Goal: Information Seeking & Learning: Understand process/instructions

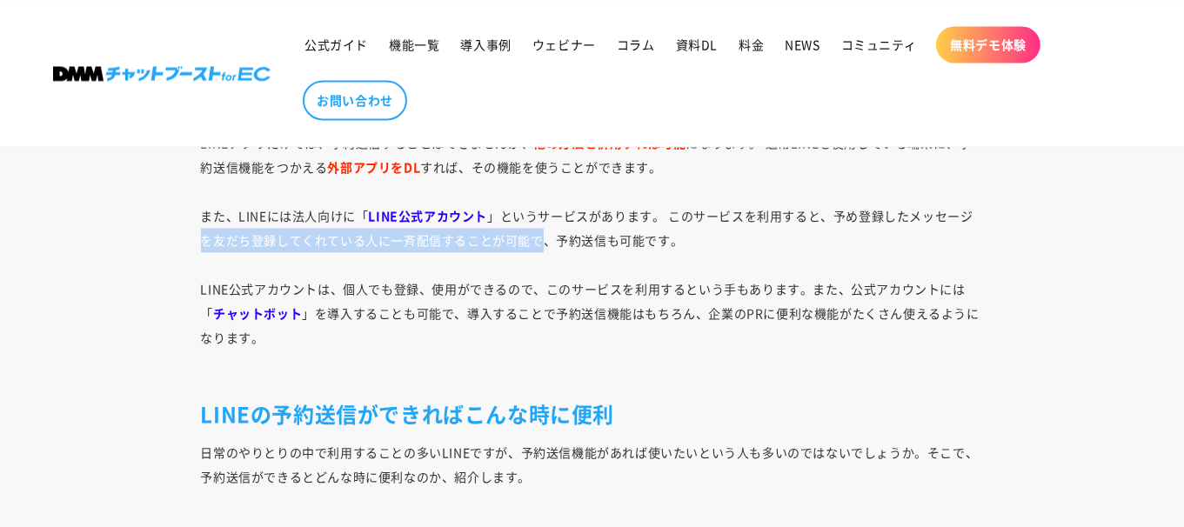
drag, startPoint x: 194, startPoint y: 235, endPoint x: 542, endPoint y: 231, distance: 347.9
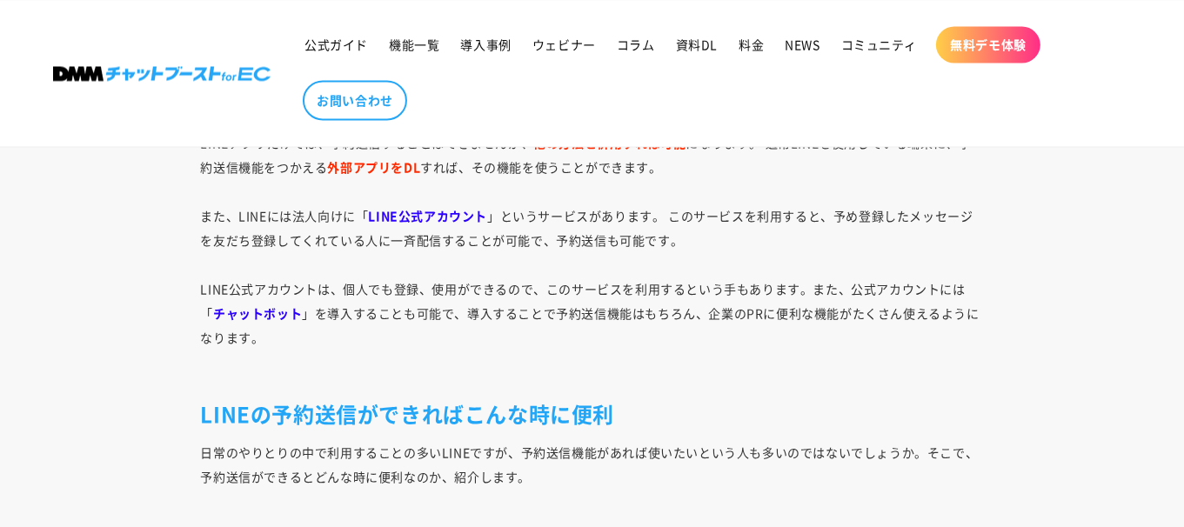
click at [481, 269] on p "LINEアプリだけでは、予約送信することはできませんが、 他の方法と併用すれば可能 になります。 通常LINEを使用している端末に、予約送信機能をつかえる 外…" at bounding box center [592, 252] width 783 height 244
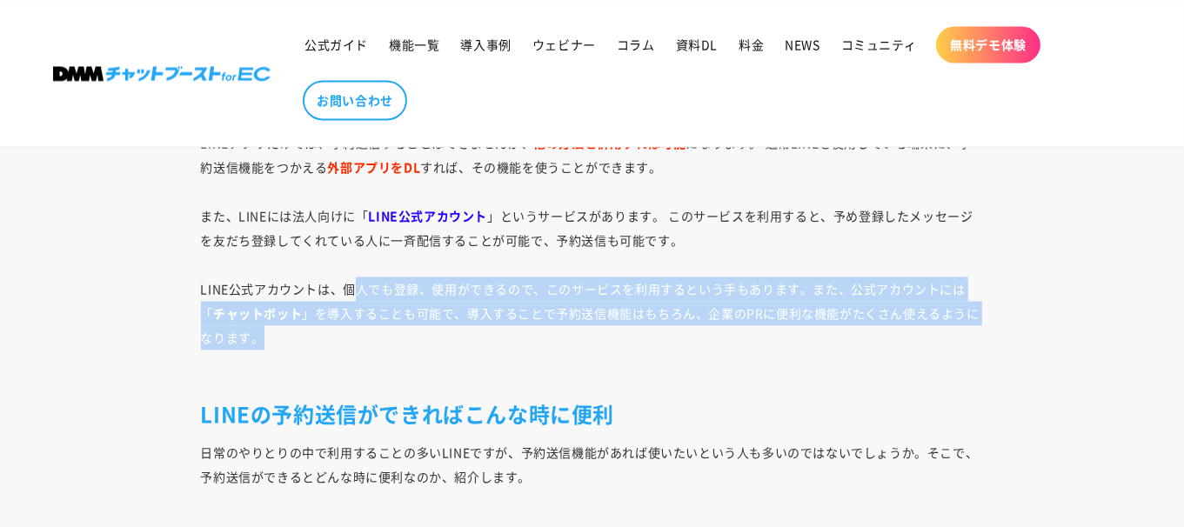
drag, startPoint x: 339, startPoint y: 281, endPoint x: 718, endPoint y: 332, distance: 382.6
click at [718, 332] on p "LINEアプリだけでは、予約送信することはできませんが、 他の方法と併用すれば可能 になります。 通常LINEを使用している端末に、予約送信機能をつかえる 外…" at bounding box center [592, 252] width 783 height 244
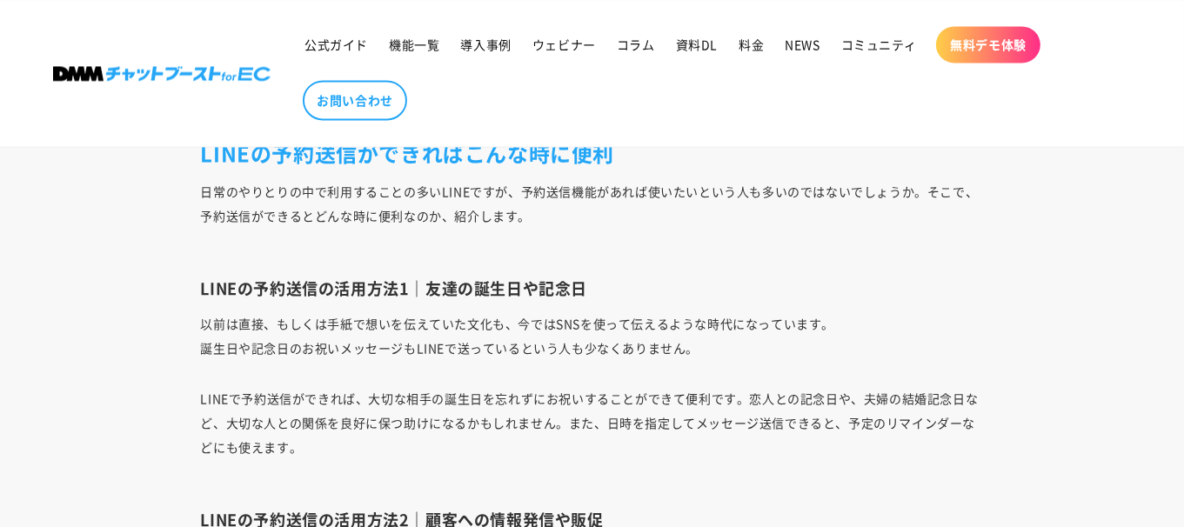
scroll to position [3229, 0]
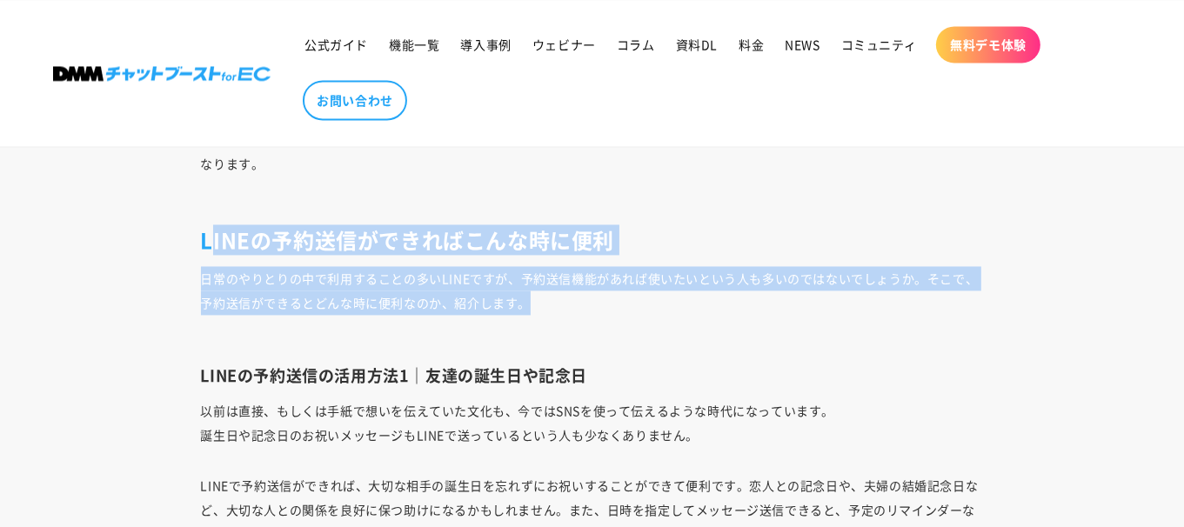
drag, startPoint x: 213, startPoint y: 239, endPoint x: 727, endPoint y: 301, distance: 517.7
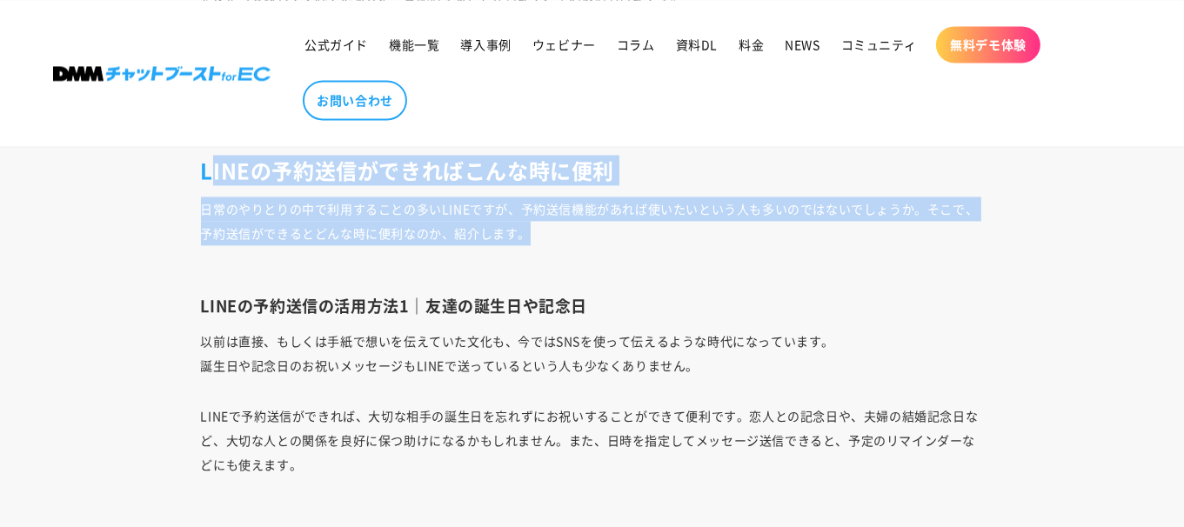
scroll to position [3316, 0]
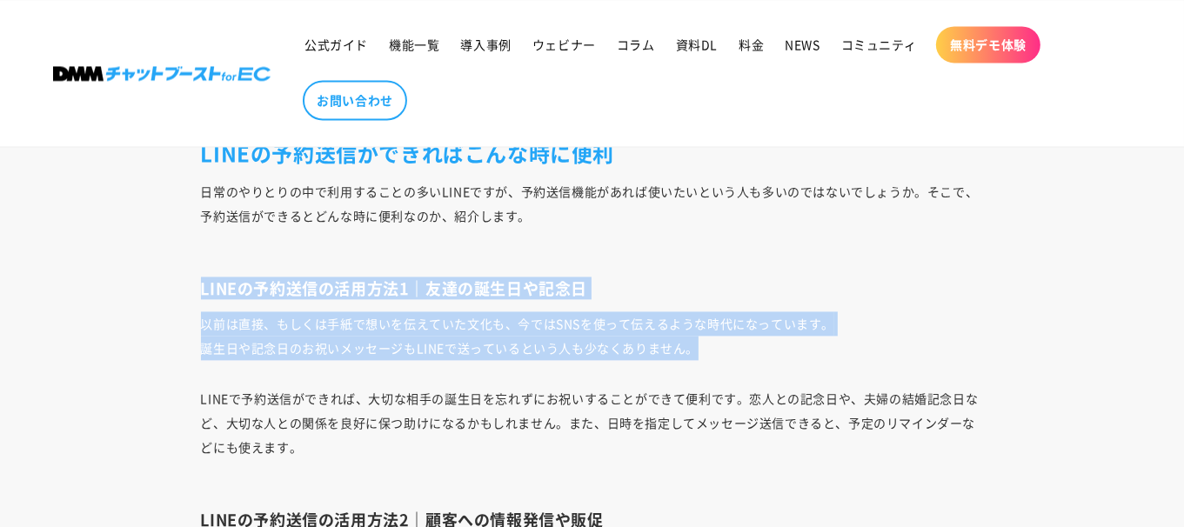
drag, startPoint x: 180, startPoint y: 281, endPoint x: 736, endPoint y: 336, distance: 558.4
click at [736, 336] on p "以前は直接、もしくは手紙で想いを伝えていた文化も、今ではSNSを使って伝えるような時代になっています。 誕生日や記念日のお祝いメッセージもLINEで送っている…" at bounding box center [592, 335] width 783 height 49
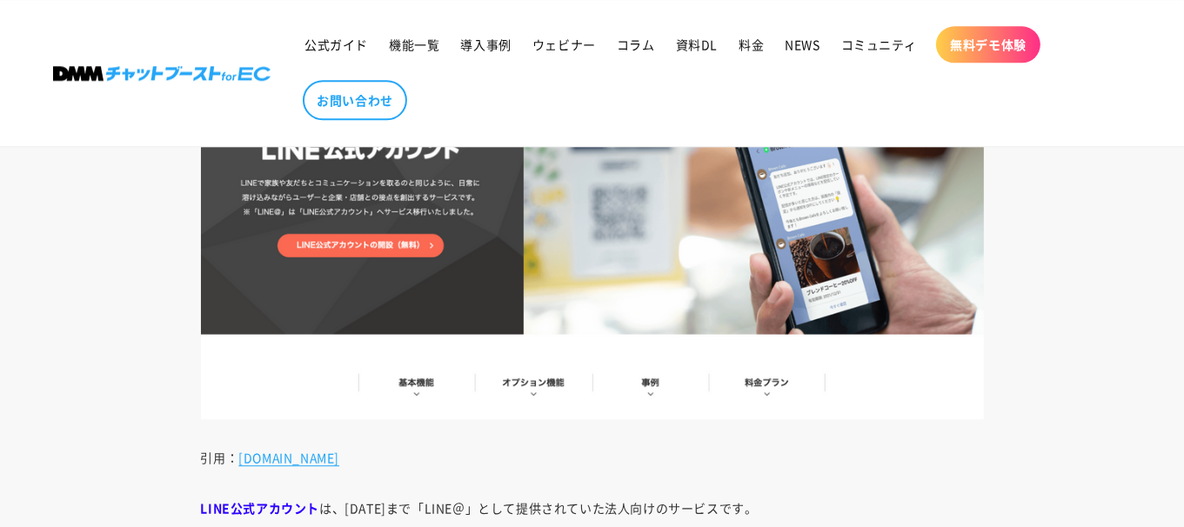
scroll to position [4447, 0]
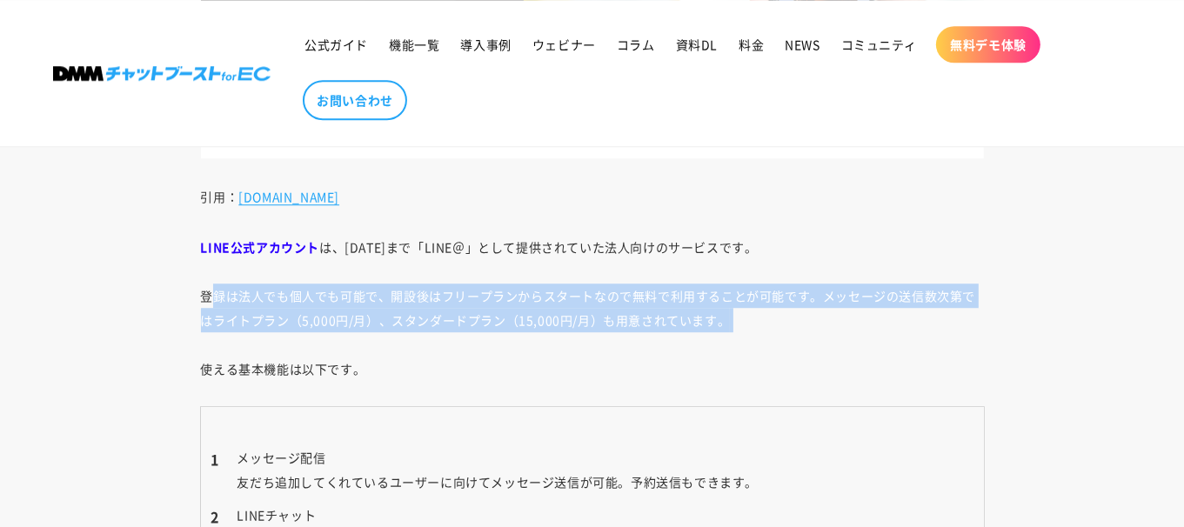
drag, startPoint x: 202, startPoint y: 290, endPoint x: 742, endPoint y: 333, distance: 541.7
click at [742, 333] on p "LINE公式アカウント は、[DATE]まで「LINE＠」として提供されていた法人向けのサービスです。 登録は法人でも個人でも可能で、開設後はフリープランから…" at bounding box center [592, 308] width 783 height 146
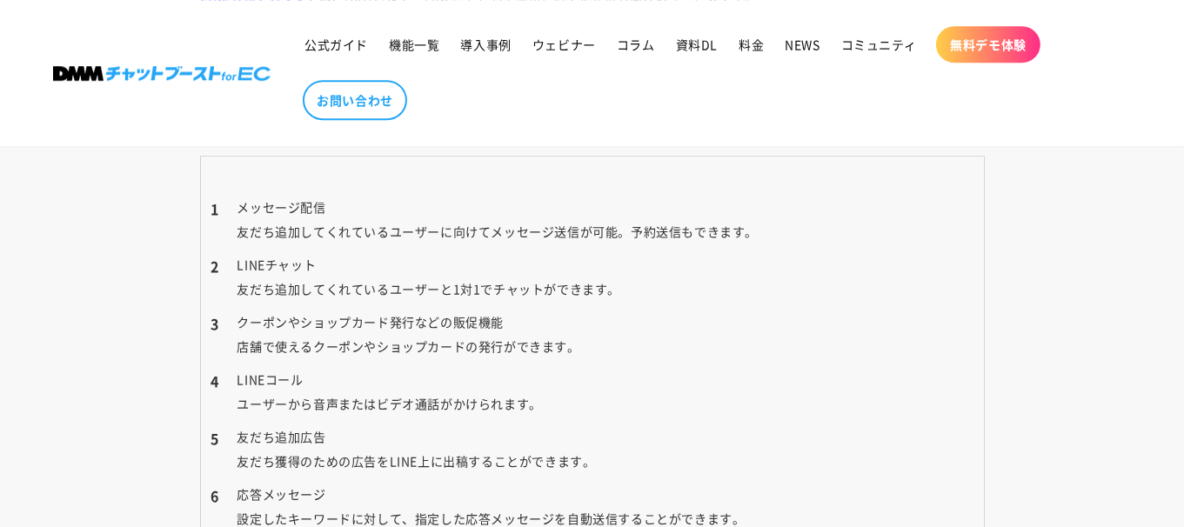
scroll to position [4708, 0]
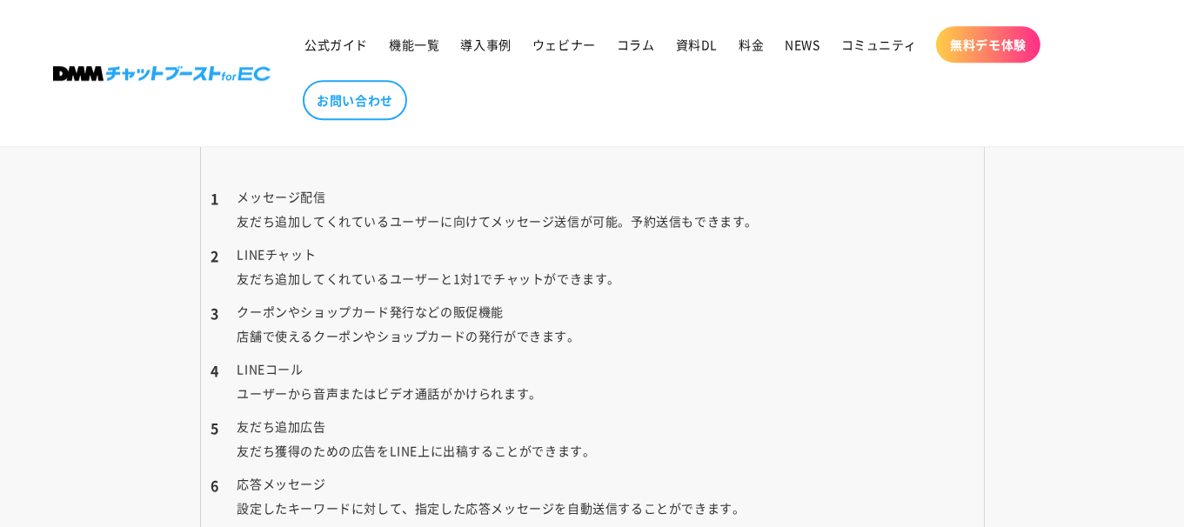
drag, startPoint x: 213, startPoint y: 191, endPoint x: 856, endPoint y: 270, distance: 647.5
click at [850, 268] on ol "メッセージ配信 友だち追加してくれているユーザーに向けてメッセージ送信が可能。予約送信もできます。 LINEチャット 友だち追加してくれているユーザーと1対1…" at bounding box center [592, 380] width 762 height 393
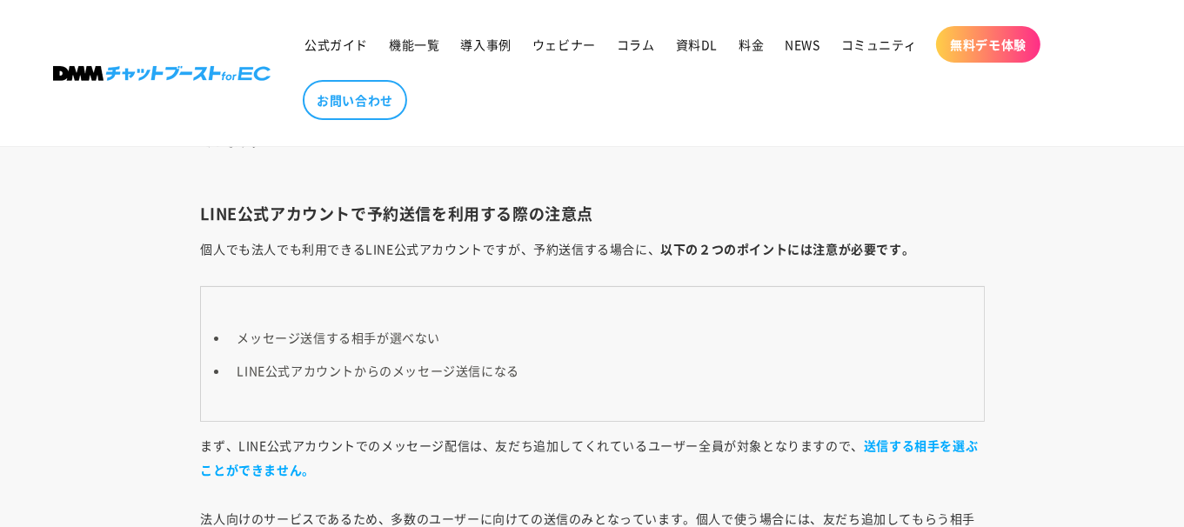
scroll to position [6186, 0]
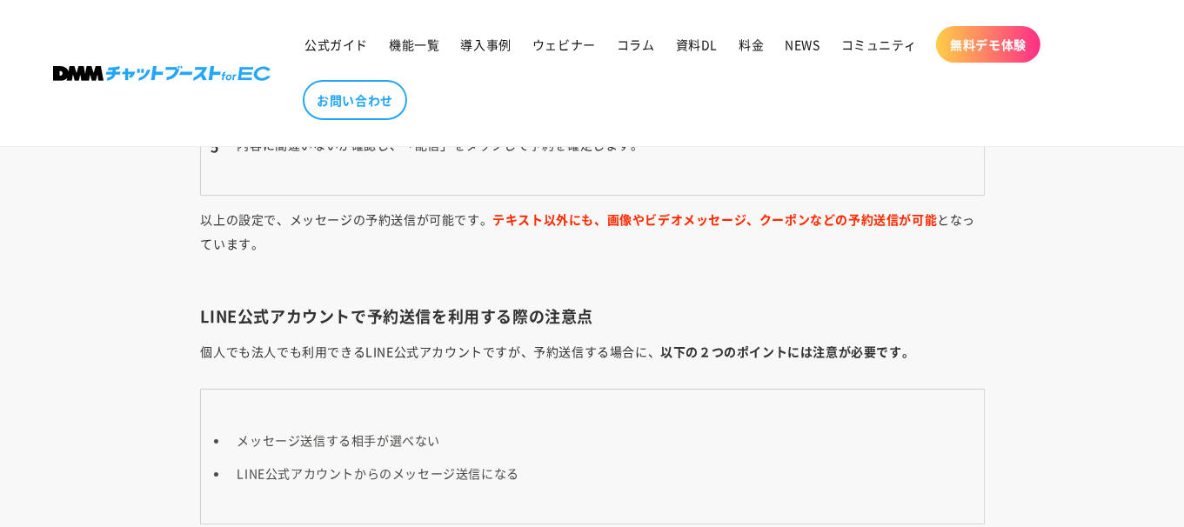
scroll to position [1565, 0]
